Goal: Check status: Check status

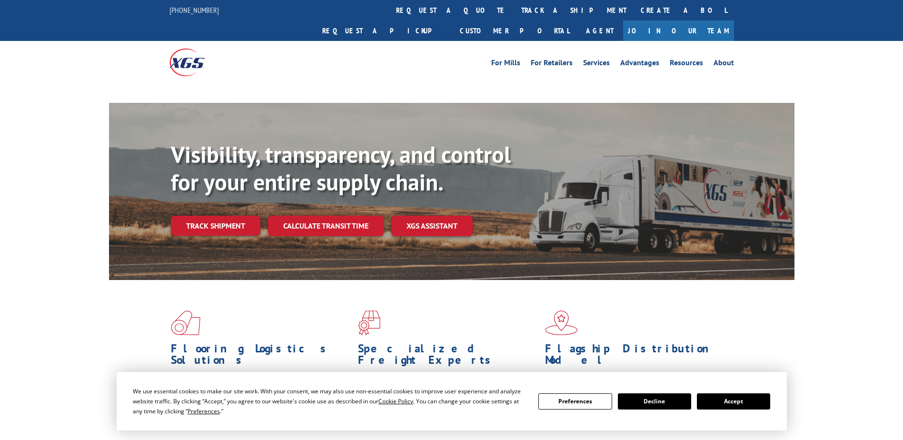
click at [218, 214] on div "Visibility, transparency, and control for your entire supply chain. Track shipm…" at bounding box center [483, 207] width 624 height 133
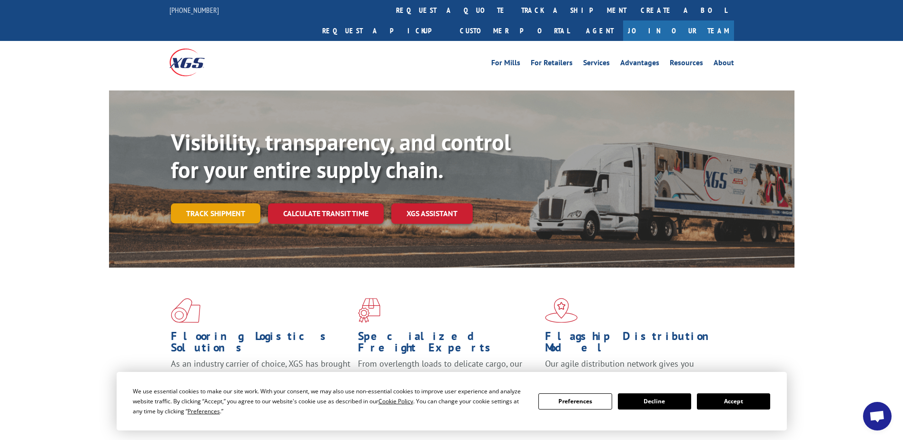
click at [233, 203] on link "Track shipment" at bounding box center [216, 213] width 90 height 20
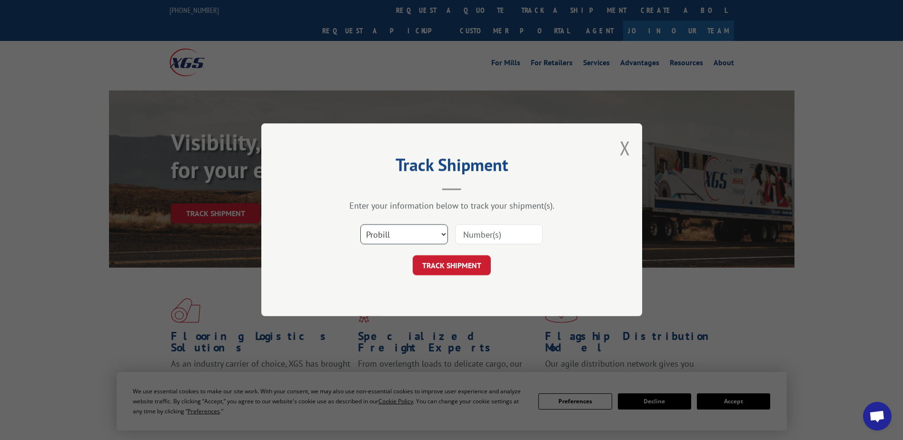
drag, startPoint x: 396, startPoint y: 236, endPoint x: 399, endPoint y: 246, distance: 11.0
click at [396, 236] on select "Select category... Probill BOL PO" at bounding box center [405, 235] width 88 height 20
click at [361, 225] on select "Select category... Probill BOL PO" at bounding box center [405, 235] width 88 height 20
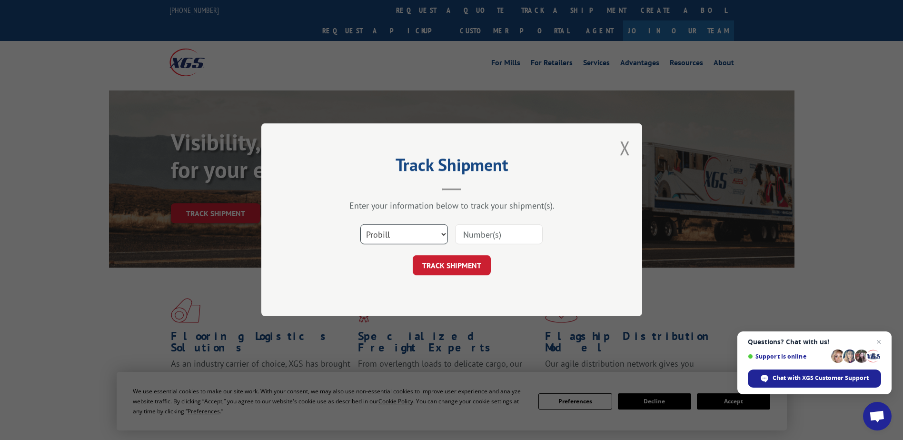
click at [421, 243] on select "Select category... Probill BOL PO" at bounding box center [405, 235] width 88 height 20
select select "bol"
click at [361, 225] on select "Select category... Probill BOL PO" at bounding box center [405, 235] width 88 height 20
drag, startPoint x: 517, startPoint y: 236, endPoint x: 512, endPoint y: 237, distance: 5.0
click at [517, 236] on input at bounding box center [499, 235] width 88 height 20
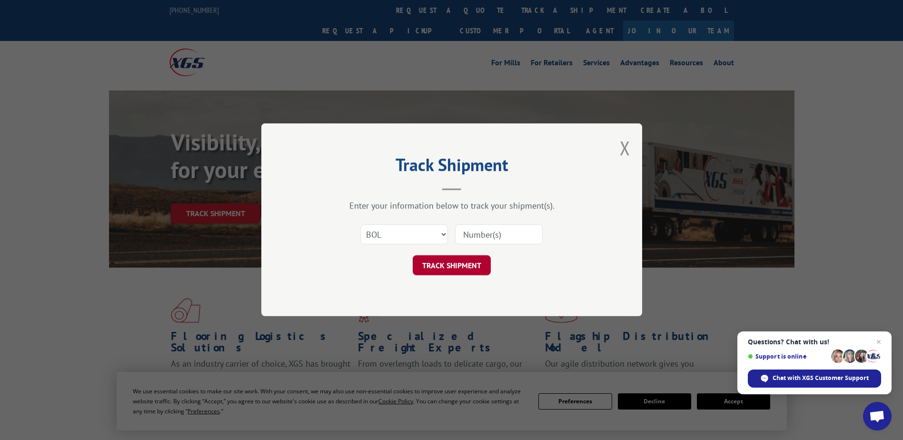
paste input "15476963"
type input "15476963"
click at [442, 269] on button "TRACK SHIPMENT" at bounding box center [452, 266] width 78 height 20
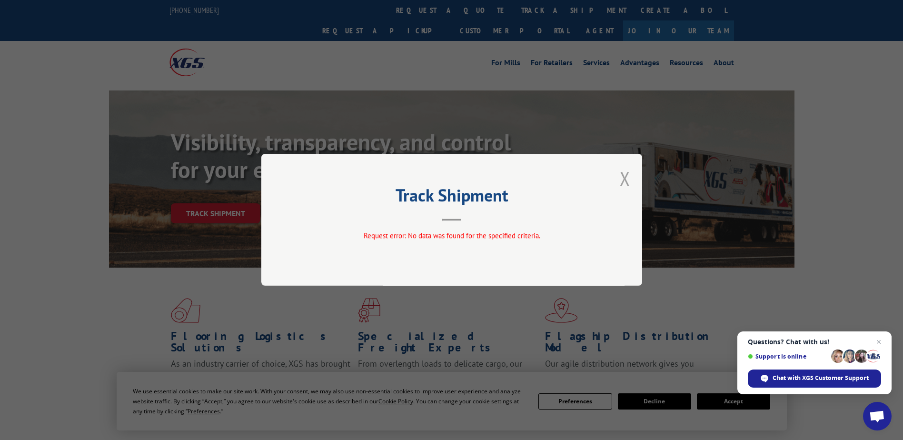
click at [627, 174] on button "Close modal" at bounding box center [625, 178] width 10 height 25
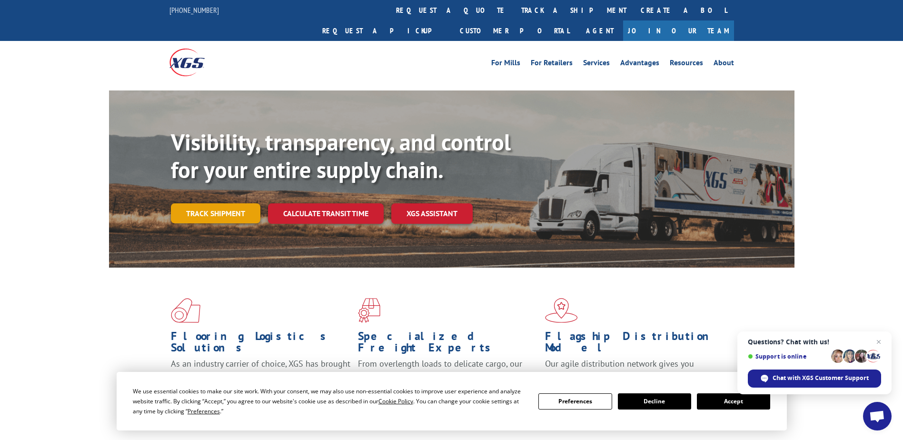
click at [248, 203] on link "Track shipment" at bounding box center [216, 213] width 90 height 20
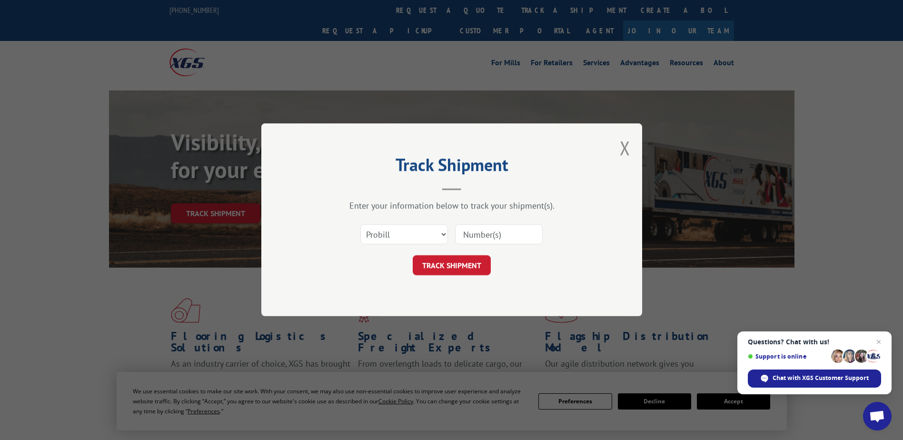
click at [481, 237] on input at bounding box center [499, 235] width 88 height 20
paste input "15476963"
type input "15476963"
click button "TRACK SHIPMENT" at bounding box center [452, 266] width 78 height 20
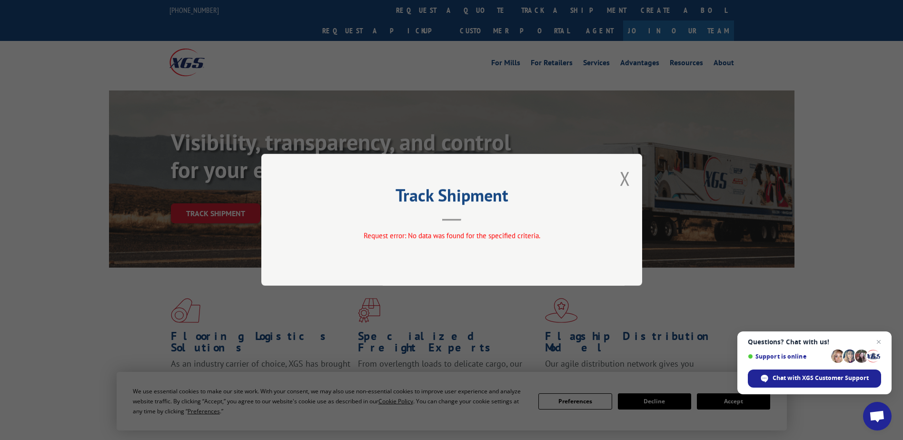
click at [619, 184] on div "Track Shipment Request error: No data was found for the specified criteria." at bounding box center [451, 220] width 381 height 132
click at [623, 180] on button "Close modal" at bounding box center [625, 178] width 10 height 25
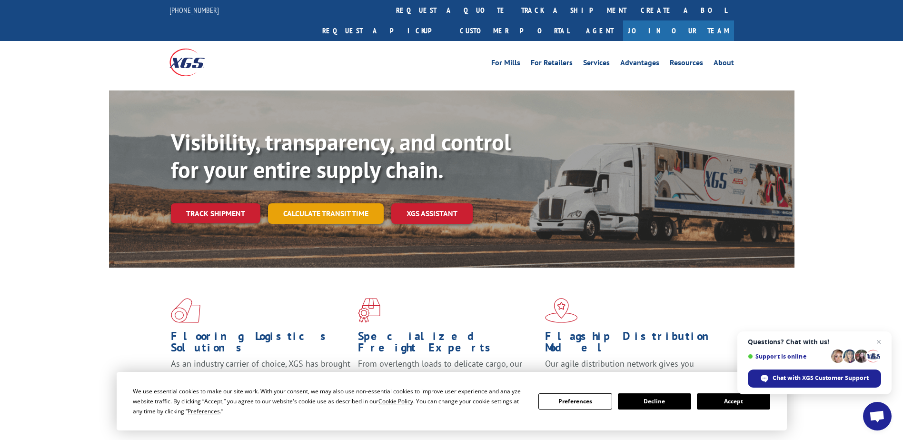
click at [310, 203] on link "Calculate transit time" at bounding box center [326, 213] width 116 height 20
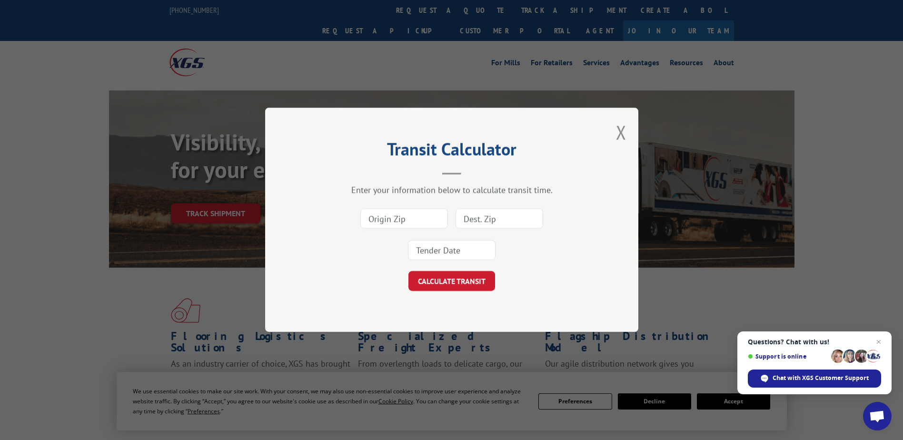
click at [616, 130] on div "Transit Calculator Enter your information below to calculate transit time. CALC…" at bounding box center [451, 220] width 373 height 224
click at [621, 129] on button "Close modal" at bounding box center [621, 132] width 10 height 25
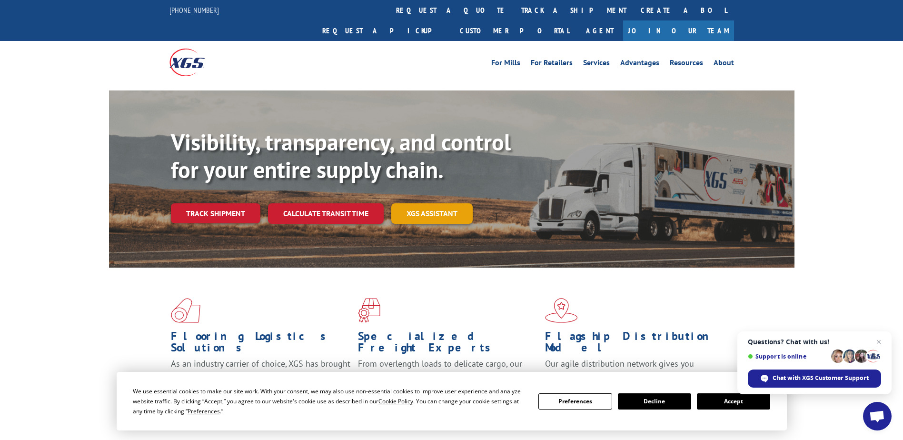
click at [435, 203] on link "XGS ASSISTANT" at bounding box center [431, 213] width 81 height 20
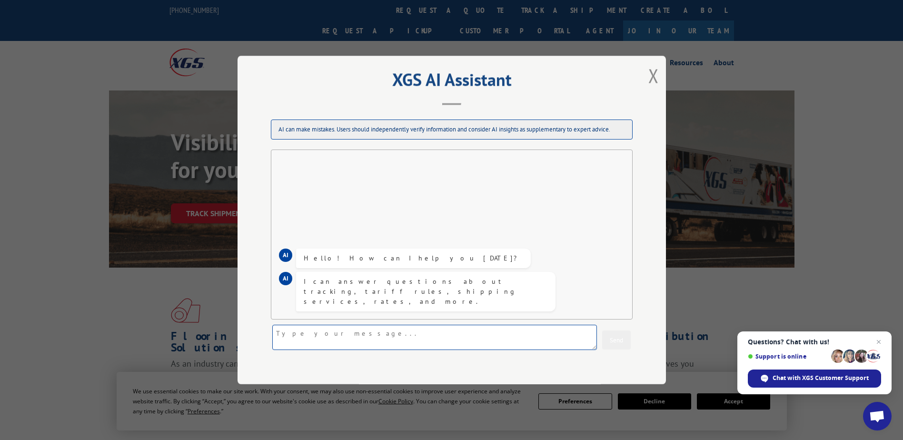
click at [369, 331] on textarea at bounding box center [434, 337] width 325 height 25
type textarea "I need to get an ETA for an order that shipped [DATE]"
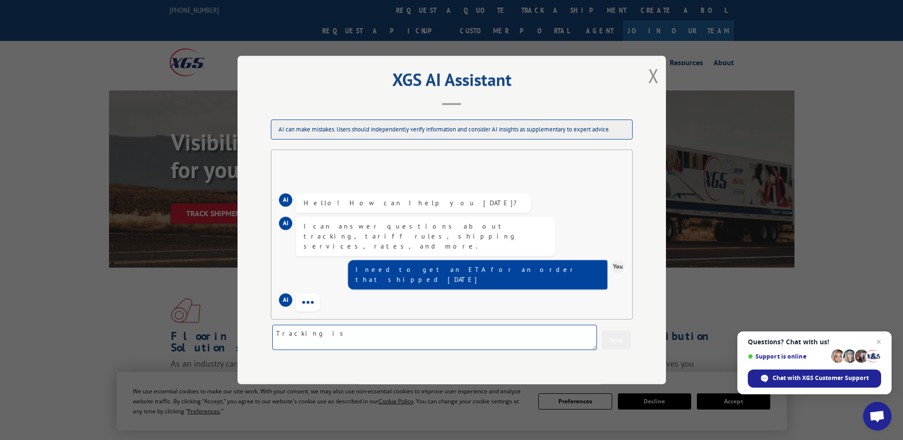
paste textarea "15476963"
type textarea "Tracking is 15476963"
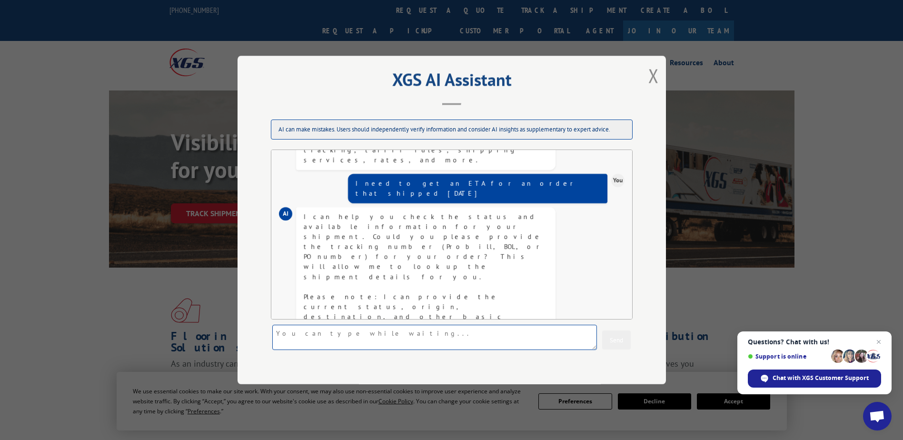
scroll to position [76, 0]
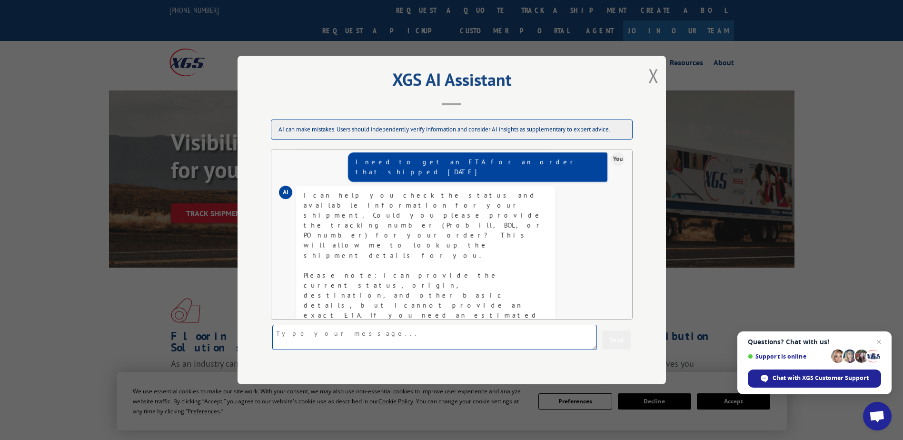
click at [507, 340] on textarea at bounding box center [434, 337] width 325 height 25
type textarea "PO number is 25150-14"
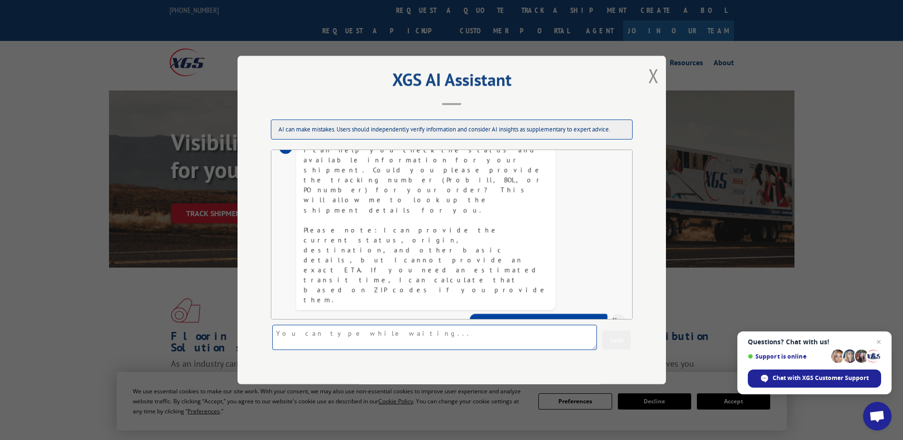
scroll to position [152, 0]
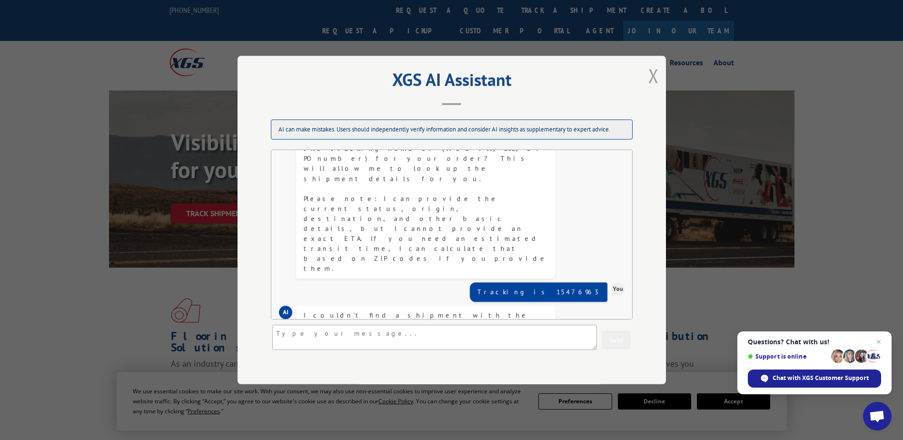
click at [649, 83] on button "Close modal" at bounding box center [654, 75] width 10 height 25
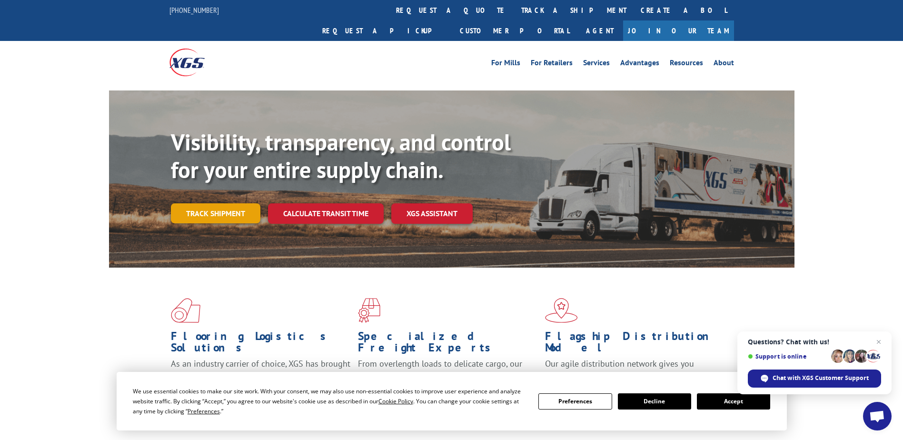
click at [234, 203] on link "Track shipment" at bounding box center [216, 213] width 90 height 20
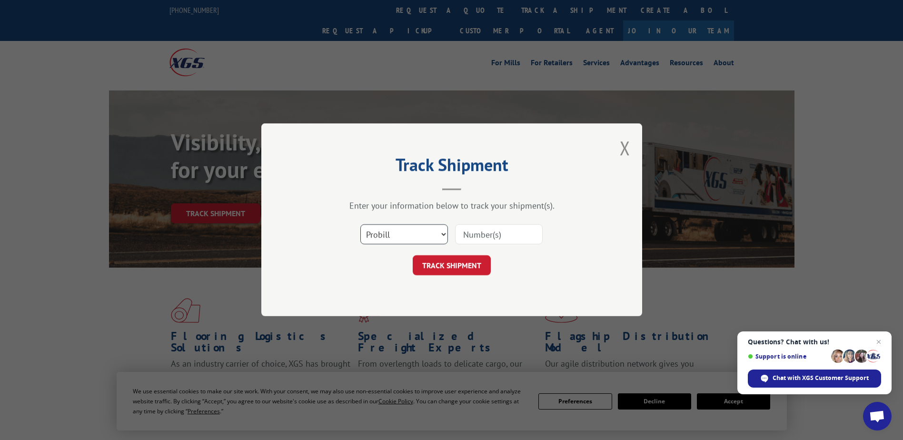
click at [391, 234] on select "Select category... Probill BOL PO" at bounding box center [405, 235] width 88 height 20
select select "bol"
click at [361, 225] on select "Select category... Probill BOL PO" at bounding box center [405, 235] width 88 height 20
click at [471, 236] on input at bounding box center [499, 235] width 88 height 20
paste input "8315120"
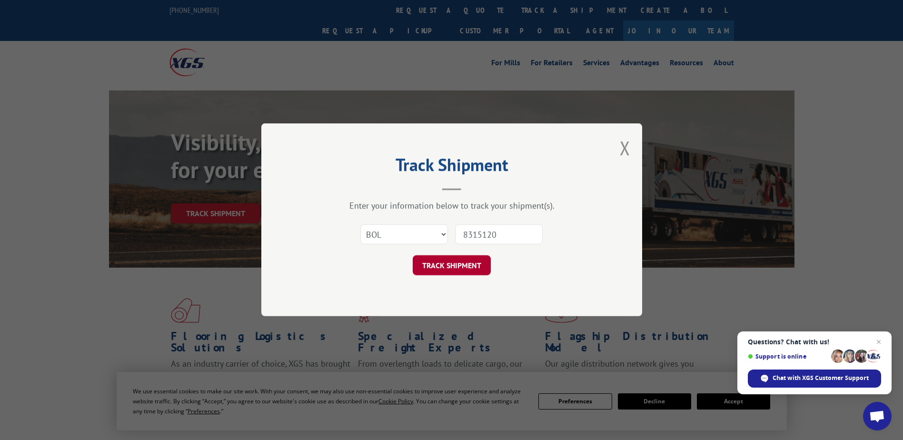
type input "8315120"
click at [459, 266] on button "TRACK SHIPMENT" at bounding box center [452, 266] width 78 height 20
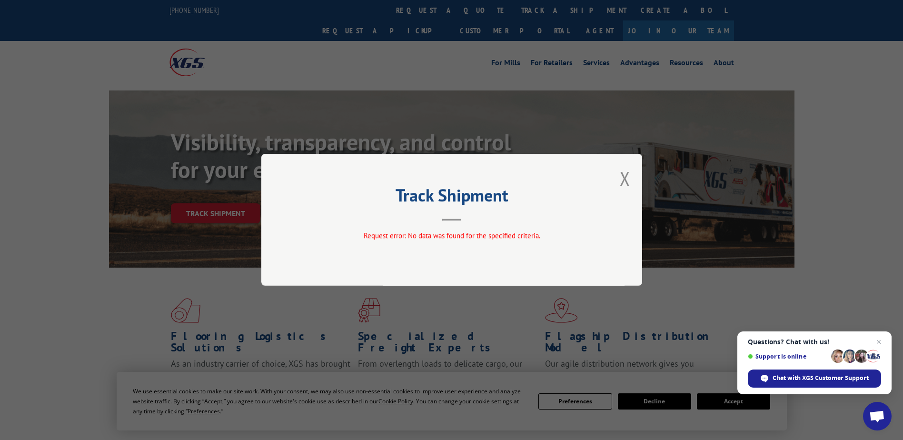
click at [619, 180] on div "Track Shipment Request error: No data was found for the specified criteria." at bounding box center [451, 220] width 381 height 132
click at [621, 180] on button "Close modal" at bounding box center [625, 178] width 10 height 25
